Goal: Find specific page/section: Find specific page/section

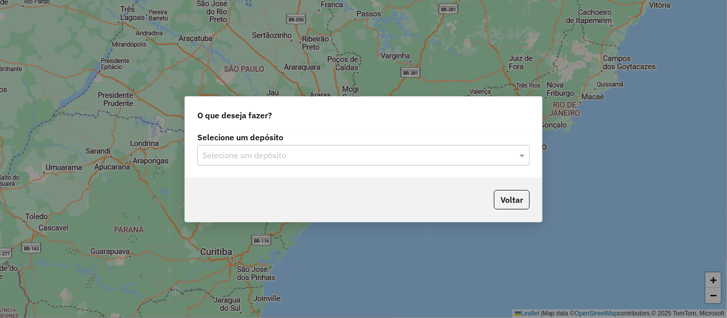
click at [317, 156] on input "text" at bounding box center [353, 155] width 302 height 12
